Goal: Task Accomplishment & Management: Use online tool/utility

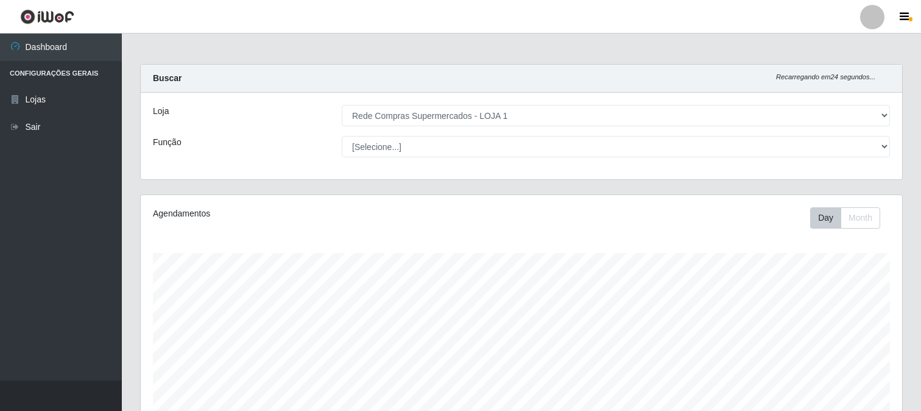
select select "158"
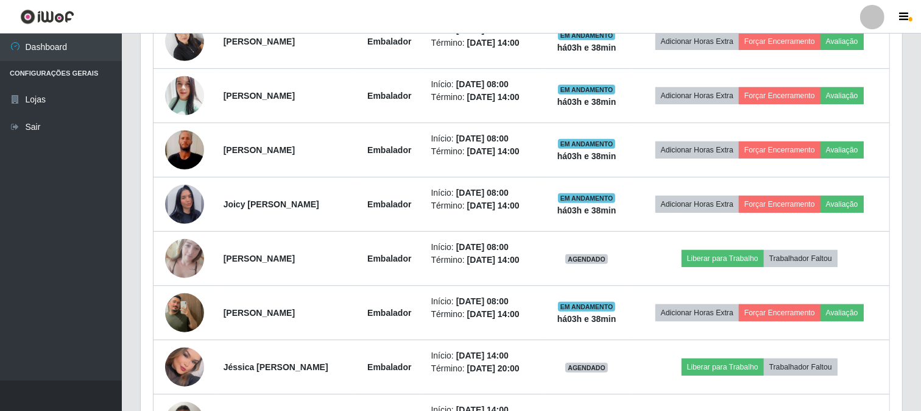
click at [876, 258] on td "Liberar para Trabalho Trabalhador Faltou" at bounding box center [759, 259] width 260 height 54
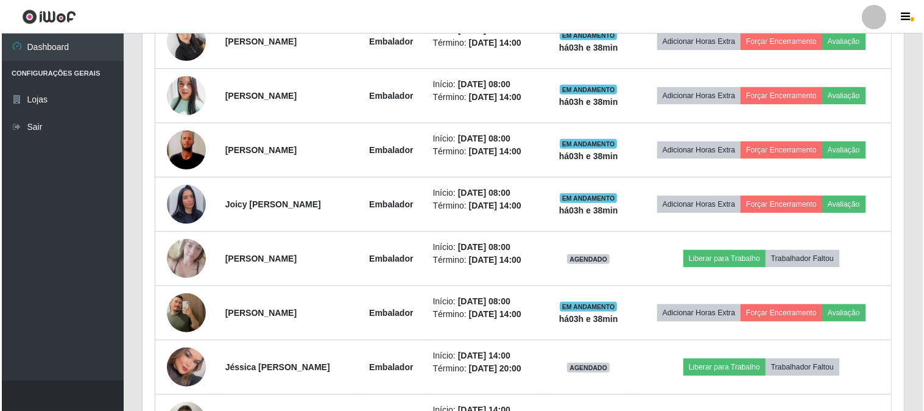
scroll to position [252, 762]
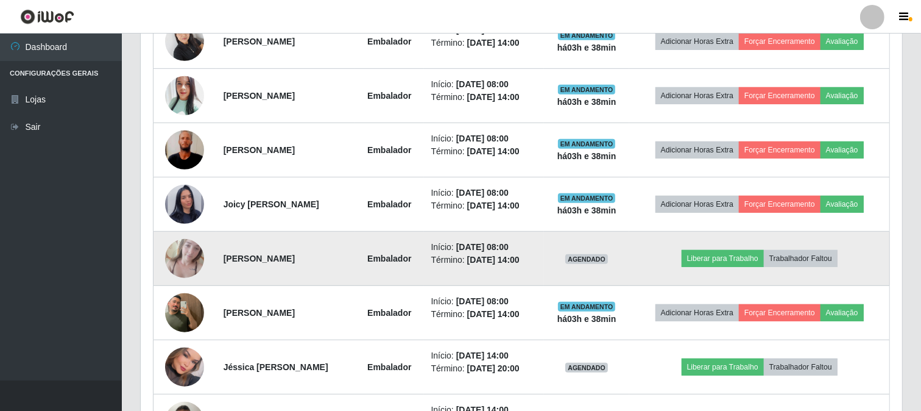
click at [173, 263] on img at bounding box center [184, 258] width 39 height 52
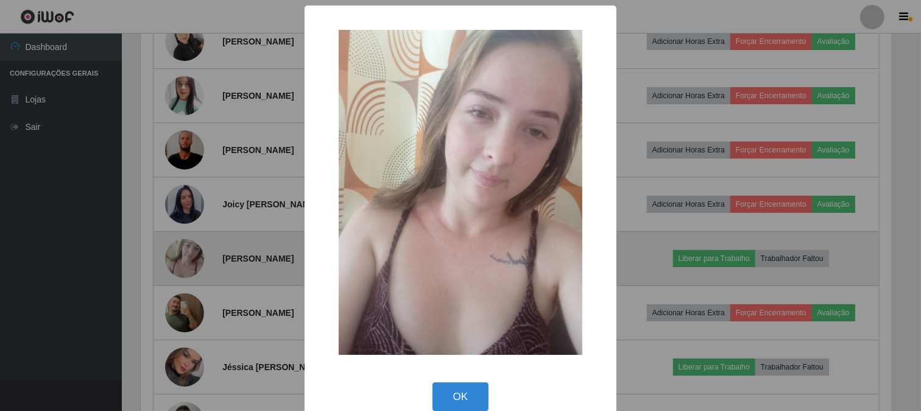
scroll to position [252, 754]
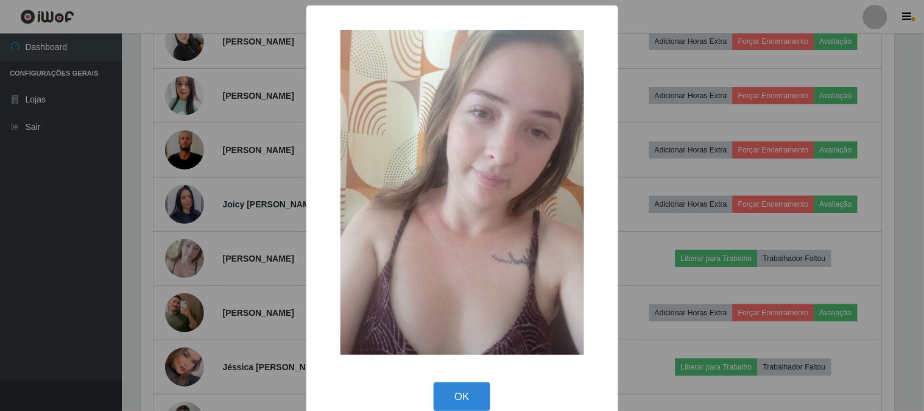
click at [227, 253] on div "× OK Cancel" at bounding box center [462, 205] width 924 height 411
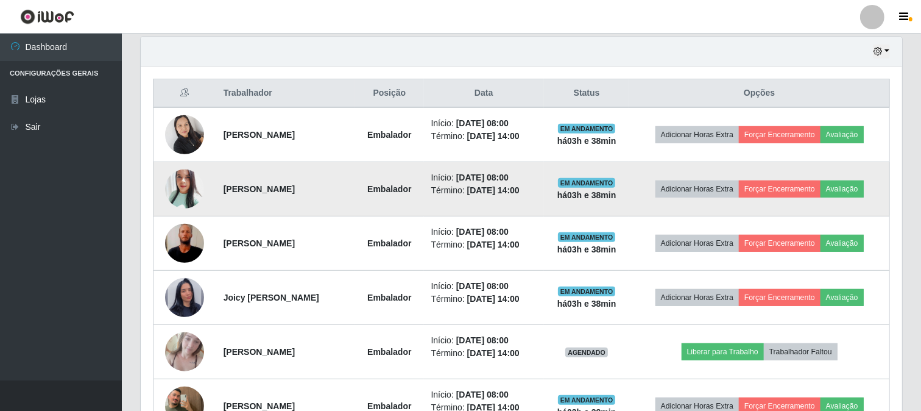
scroll to position [494, 0]
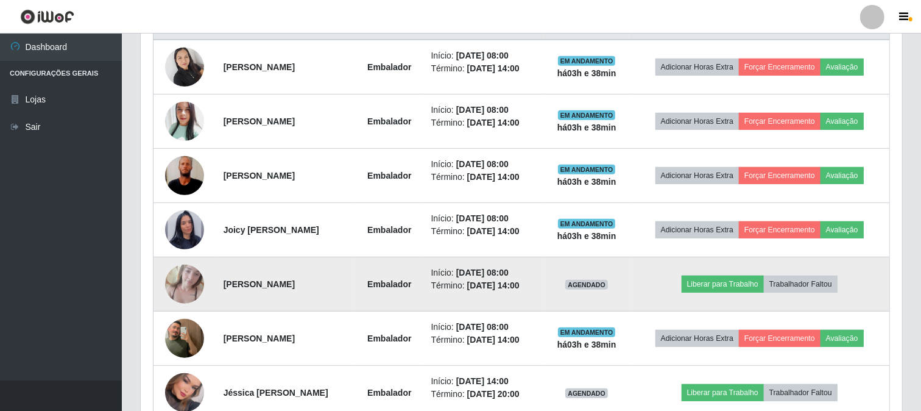
click at [177, 282] on img at bounding box center [184, 284] width 39 height 52
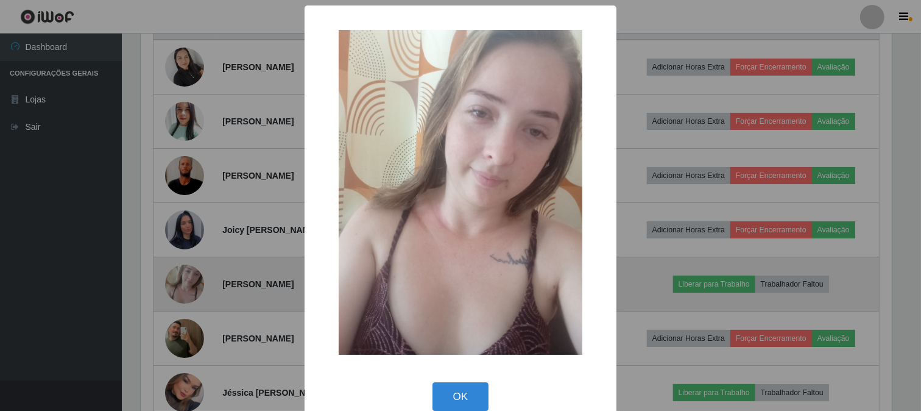
scroll to position [252, 754]
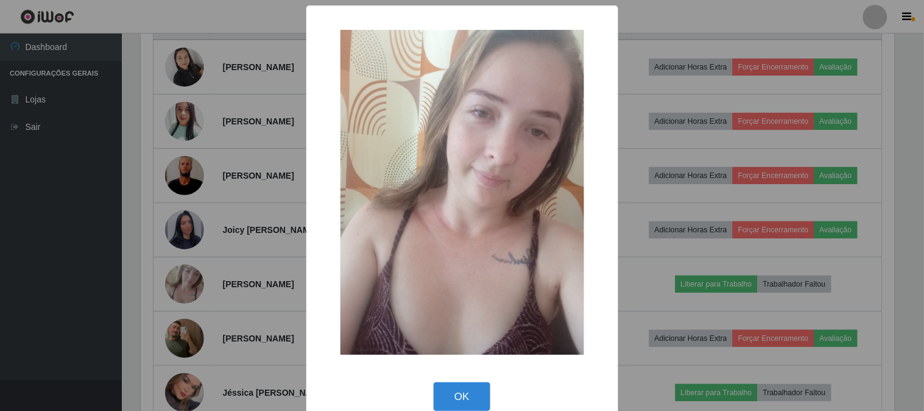
click at [266, 255] on div "× OK Cancel" at bounding box center [462, 205] width 924 height 411
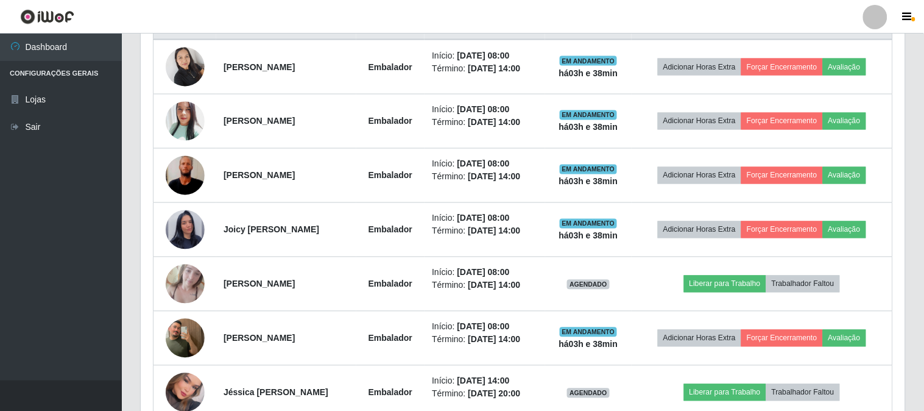
scroll to position [252, 762]
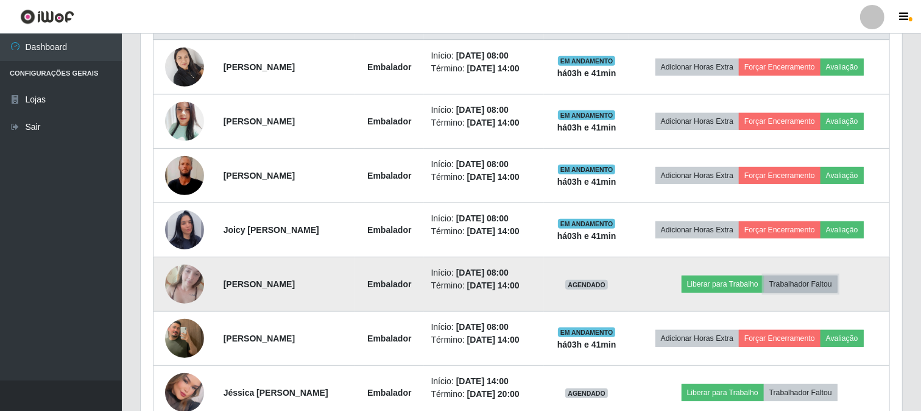
click at [803, 282] on button "Trabalhador Faltou" at bounding box center [801, 283] width 74 height 17
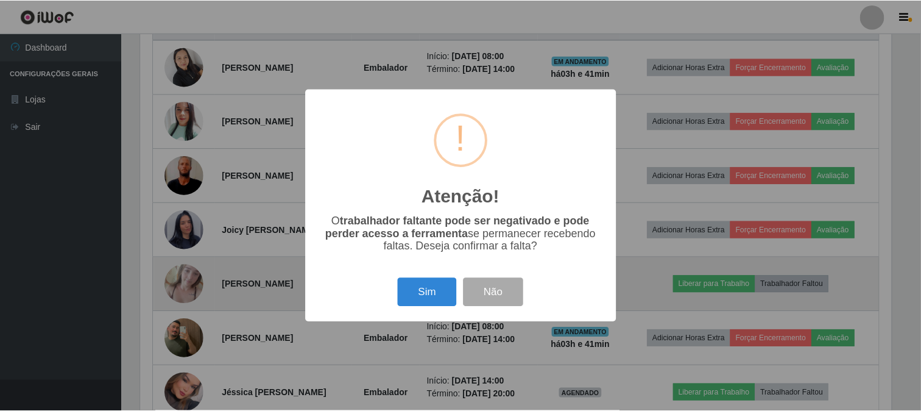
scroll to position [252, 754]
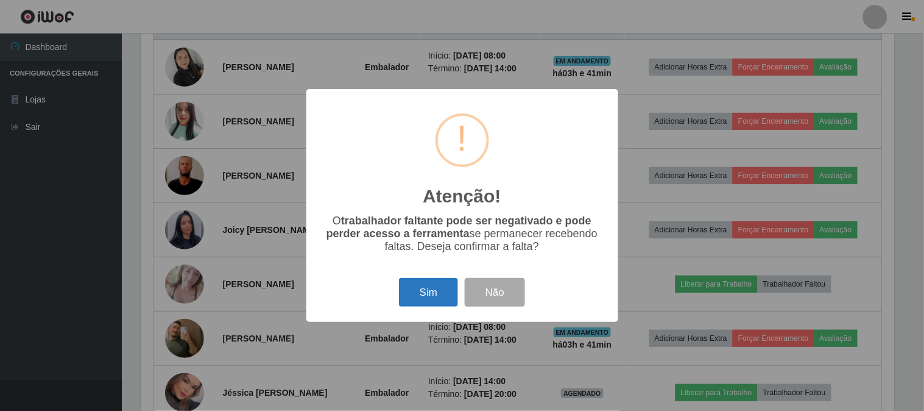
click at [430, 296] on button "Sim" at bounding box center [428, 292] width 59 height 29
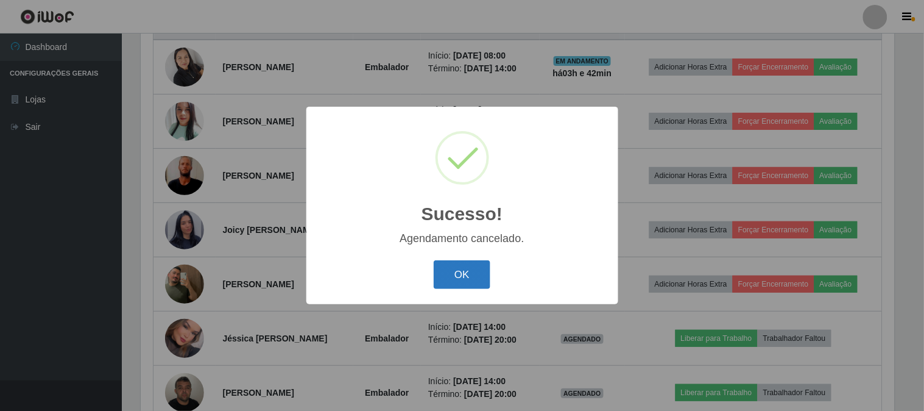
click at [481, 271] on button "OK" at bounding box center [462, 274] width 57 height 29
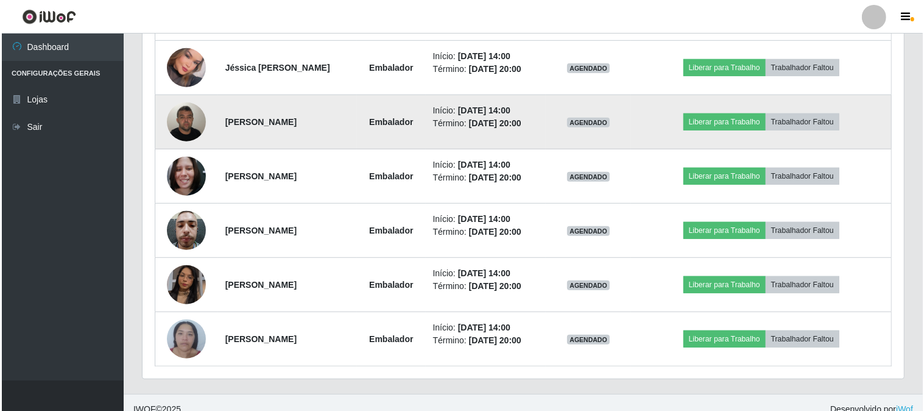
scroll to position [778, 0]
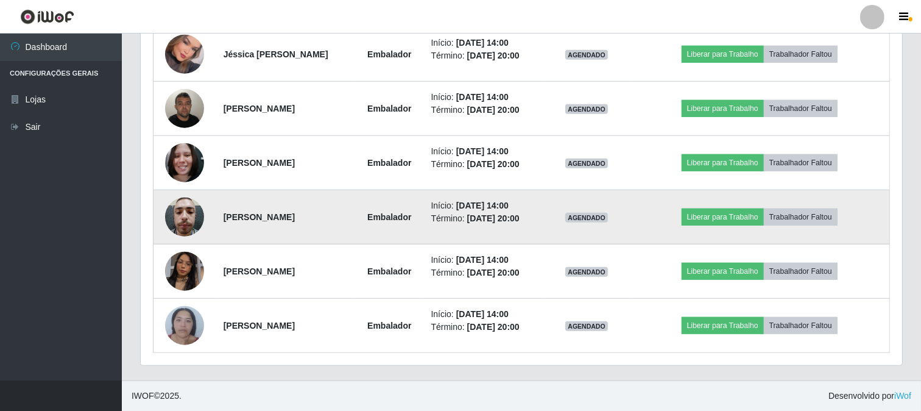
click at [186, 208] on img at bounding box center [184, 217] width 39 height 52
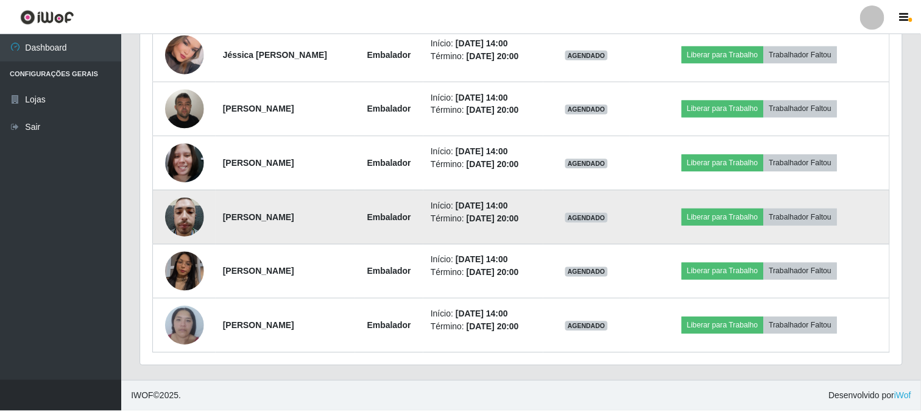
scroll to position [252, 754]
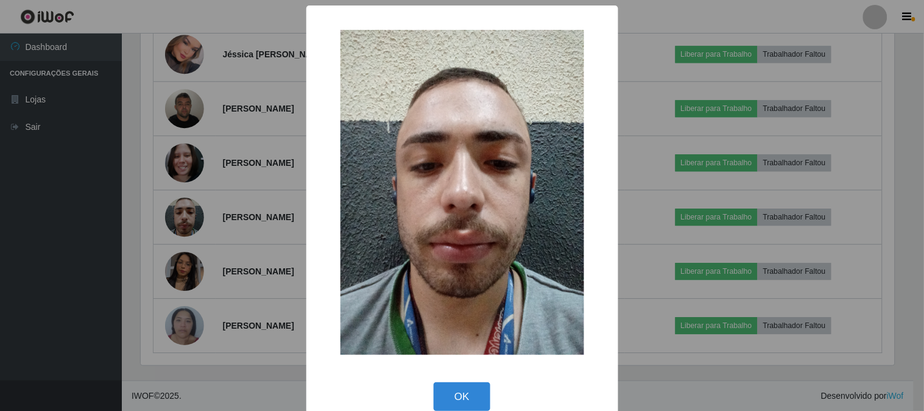
click at [219, 275] on div "× OK Cancel" at bounding box center [462, 205] width 924 height 411
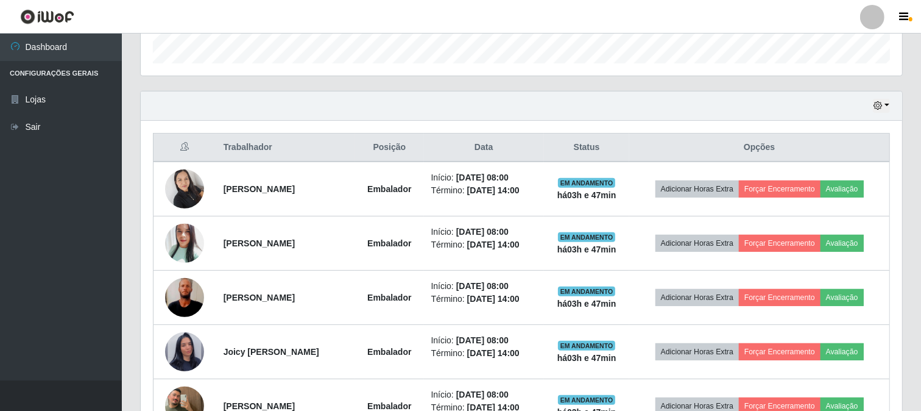
scroll to position [305, 0]
